Goal: Information Seeking & Learning: Learn about a topic

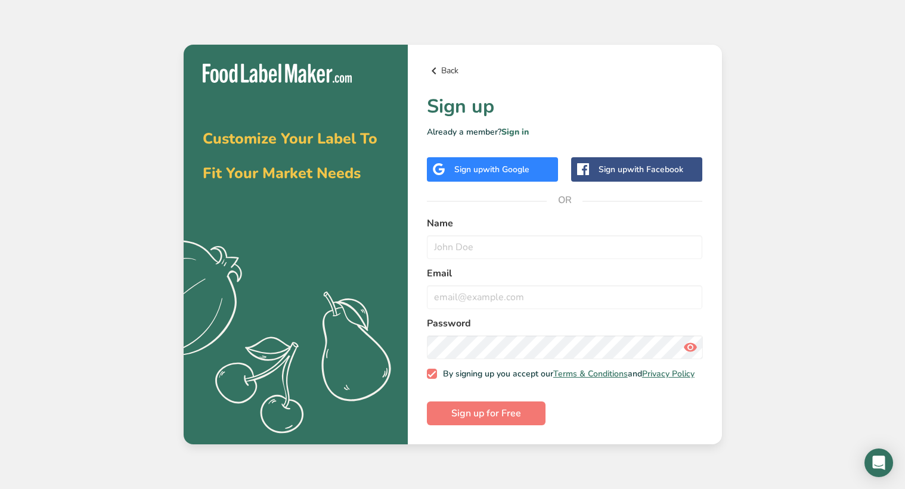
click at [430, 64] on icon at bounding box center [434, 70] width 14 height 21
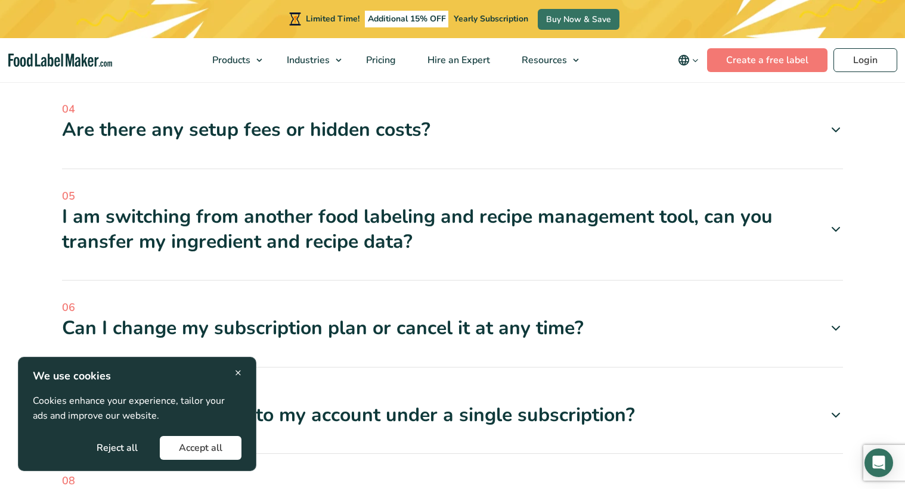
scroll to position [3997, 0]
